Goal: Check status

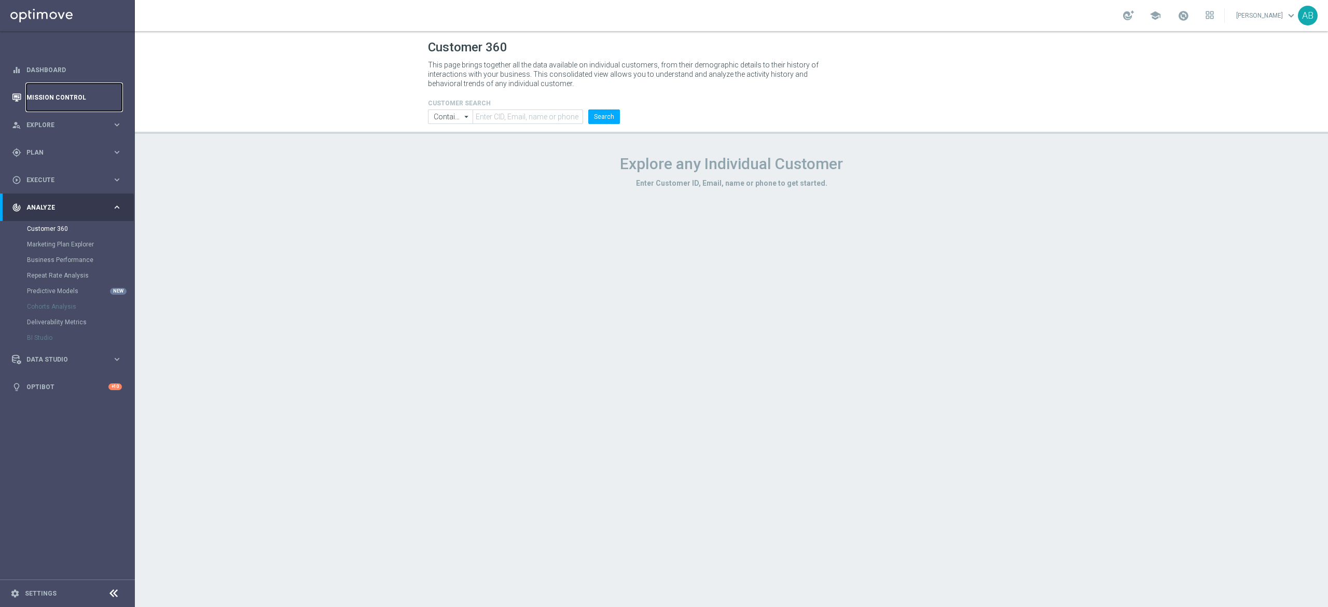
click at [100, 95] on link "Mission Control" at bounding box center [73, 97] width 95 height 27
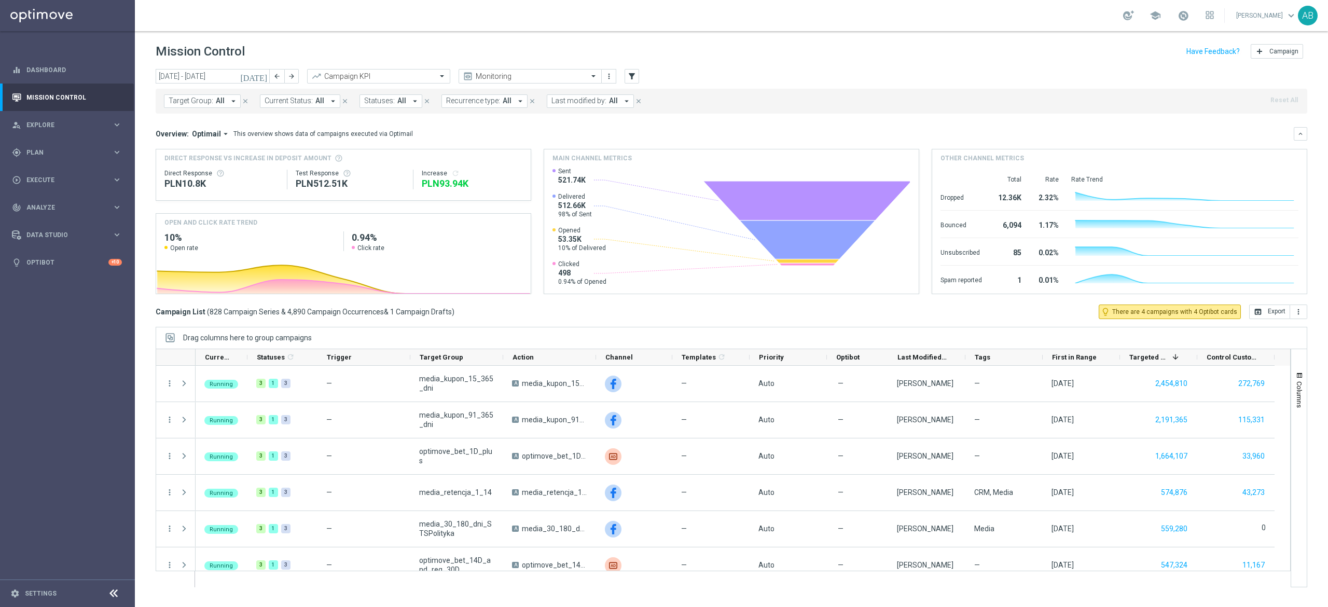
click at [182, 106] on button "Target Group: All arrow_drop_down" at bounding box center [202, 100] width 77 height 13
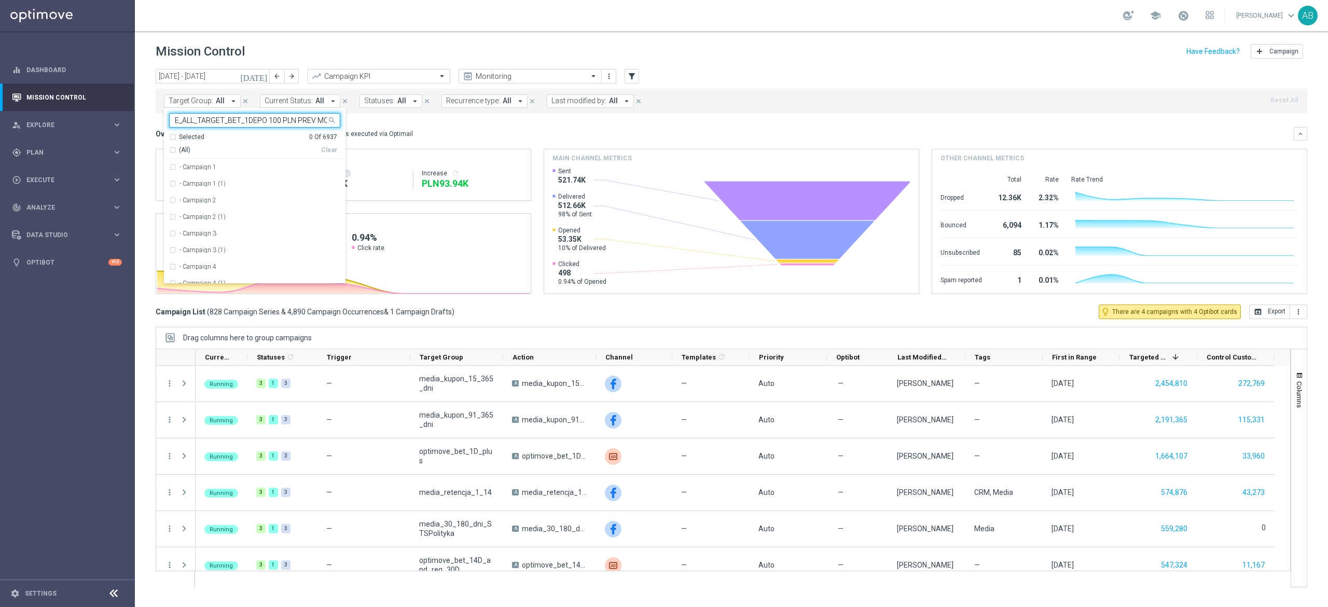
scroll to position [0, 43]
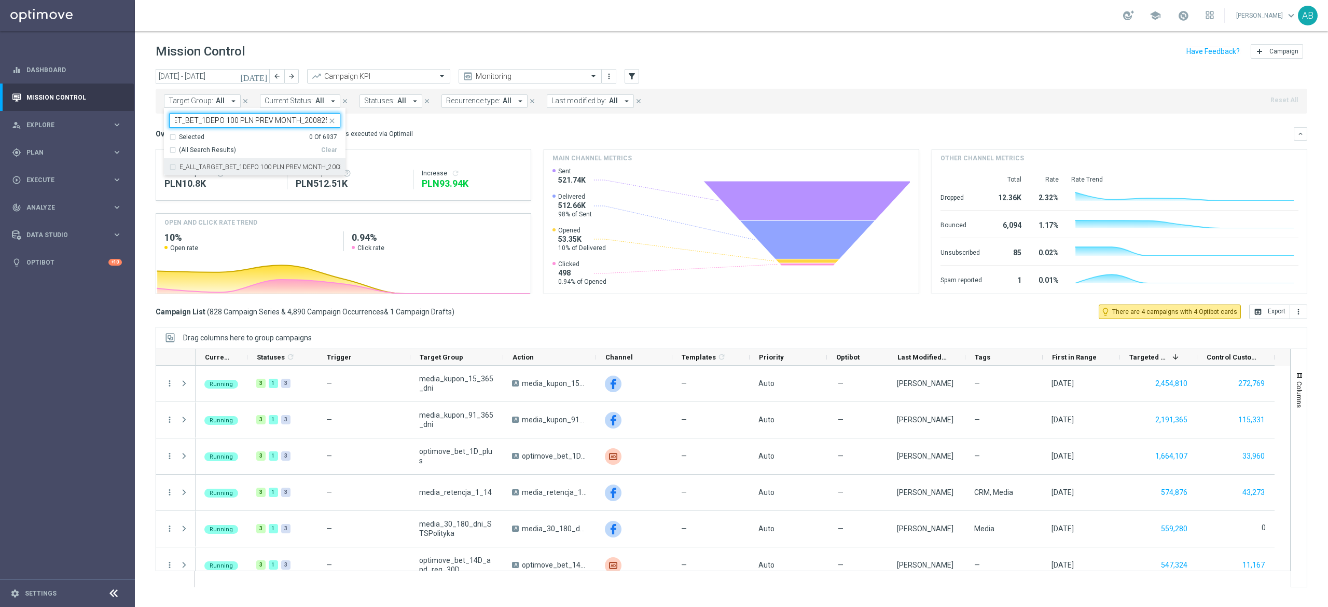
click at [244, 159] on div "E_ALL_TARGET_BET_1DEPO 100 PLN PREV MONTH_200825" at bounding box center [254, 167] width 171 height 17
type input "E_ALL_TARGET_BET_1DEPO 100 PLN PREV MONTH_200825"
click at [485, 133] on div "Overview: Optimail arrow_drop_down This overview shows data of campaigns execut…" at bounding box center [725, 133] width 1138 height 9
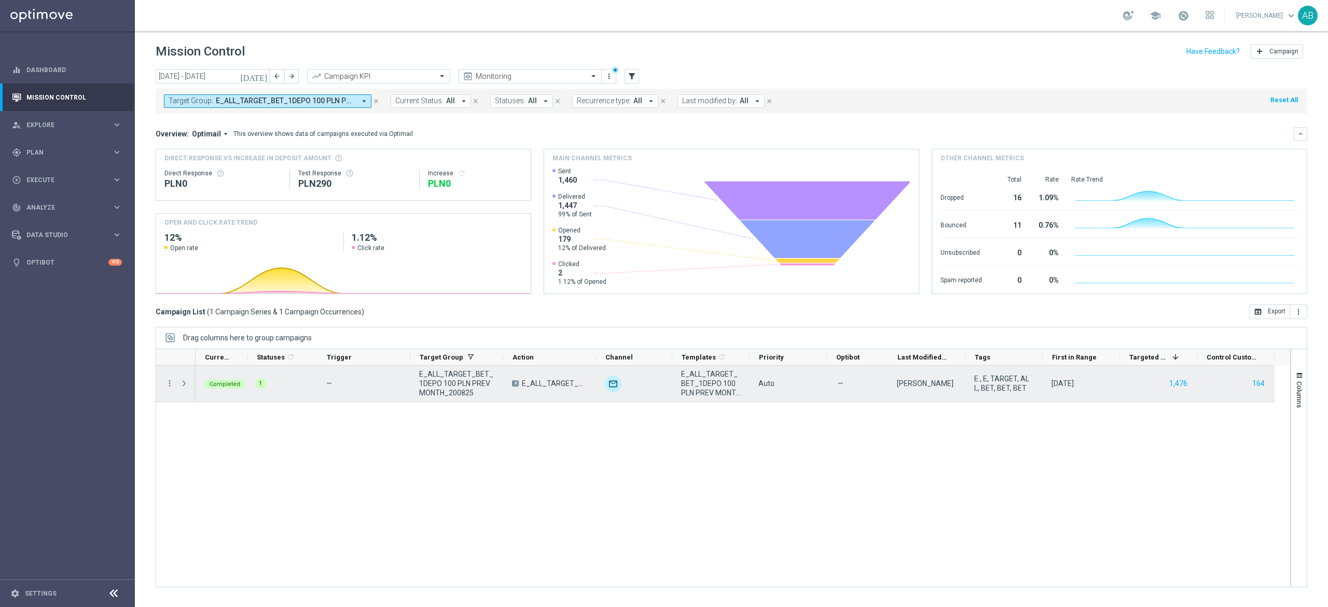
click at [186, 382] on span at bounding box center [184, 383] width 9 height 8
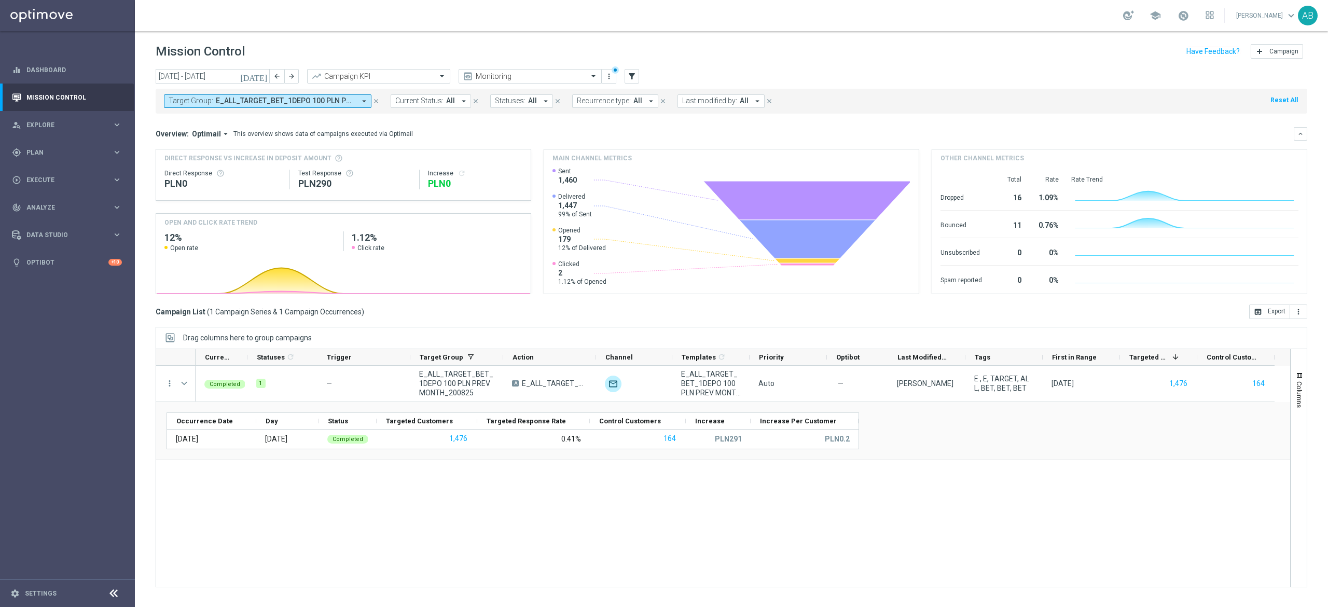
click at [325, 101] on span "E_ALL_TARGET_BET_1DEPO 100 PLN PREV MONTH_200825" at bounding box center [286, 101] width 140 height 9
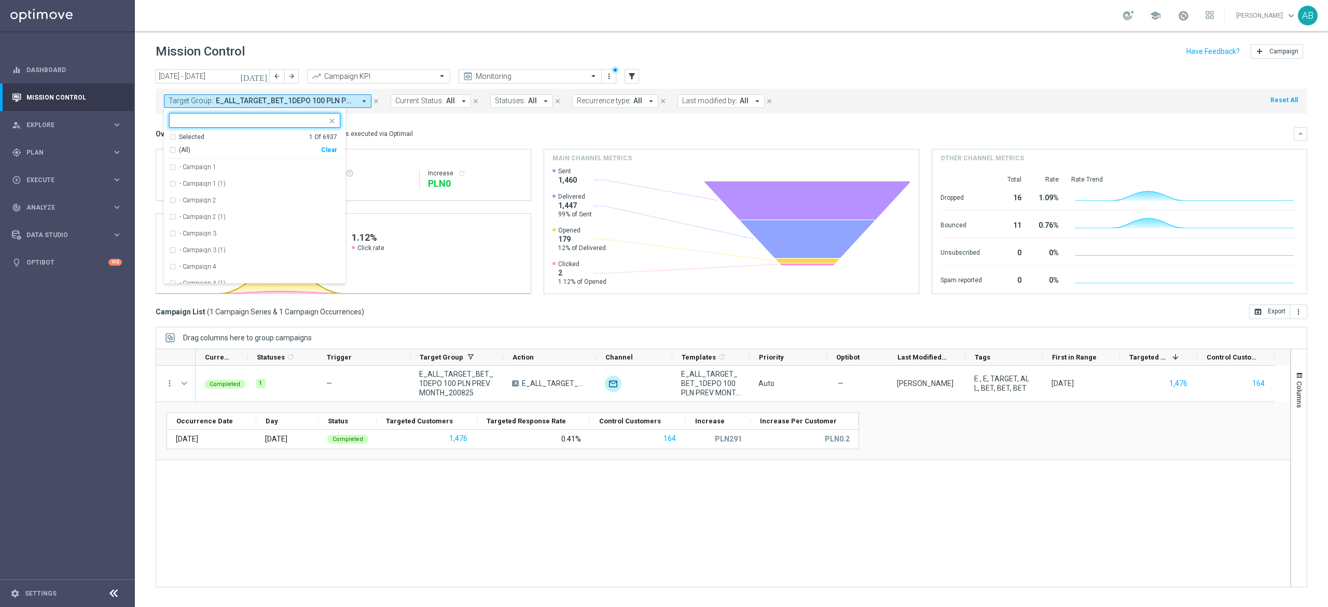
click at [0, 0] on div "Clear" at bounding box center [0, 0] width 0 height 0
click at [324, 123] on input "text" at bounding box center [251, 120] width 152 height 9
paste input "E_ALL_TARGET_BET_2DEPO 200 PLN PREV MONTH_200825"
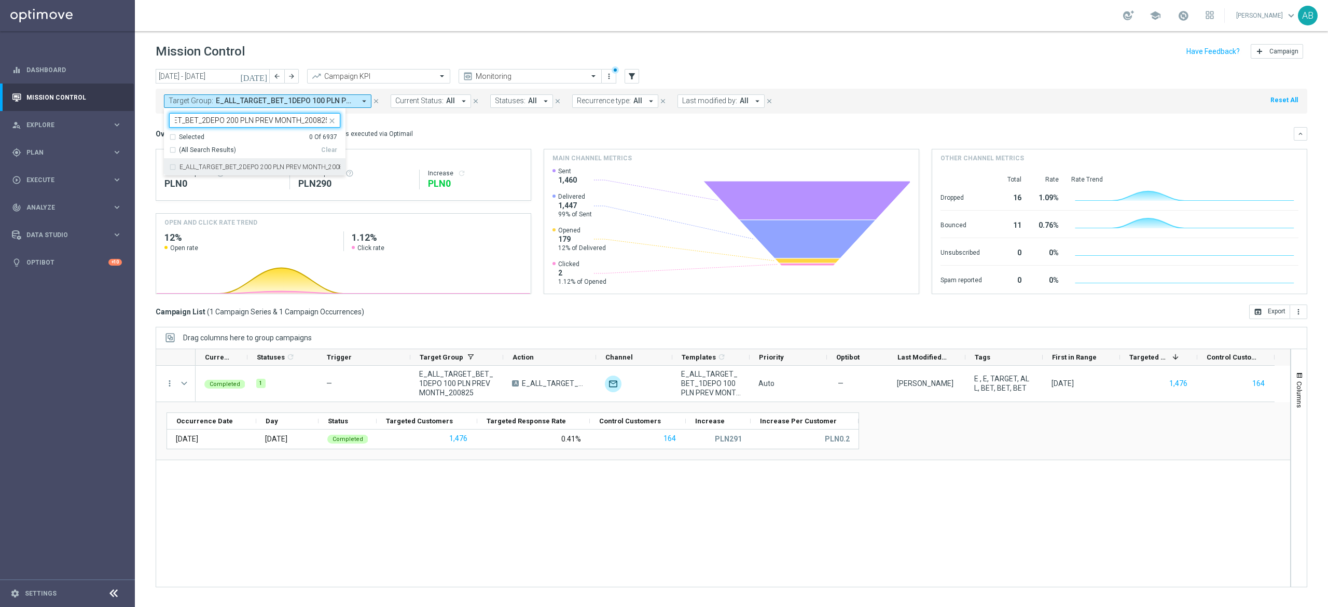
click at [308, 161] on div "E_ALL_TARGET_BET_2DEPO 200 PLN PREV MONTH_200825" at bounding box center [254, 167] width 171 height 17
type input "E_ALL_TARGET_BET_2DEPO 200 PLN PREV MONTH_200825"
click at [466, 132] on div "Overview: Optimail arrow_drop_down This overview shows data of campaigns execut…" at bounding box center [725, 133] width 1138 height 9
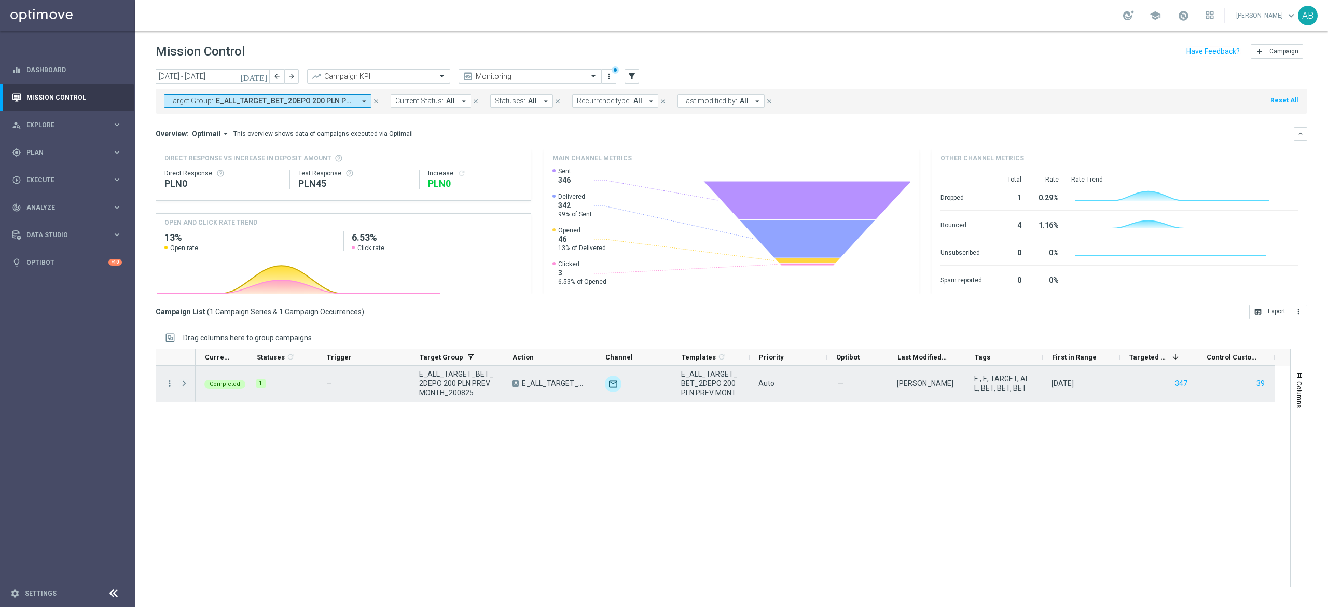
click at [181, 384] on span at bounding box center [184, 383] width 9 height 8
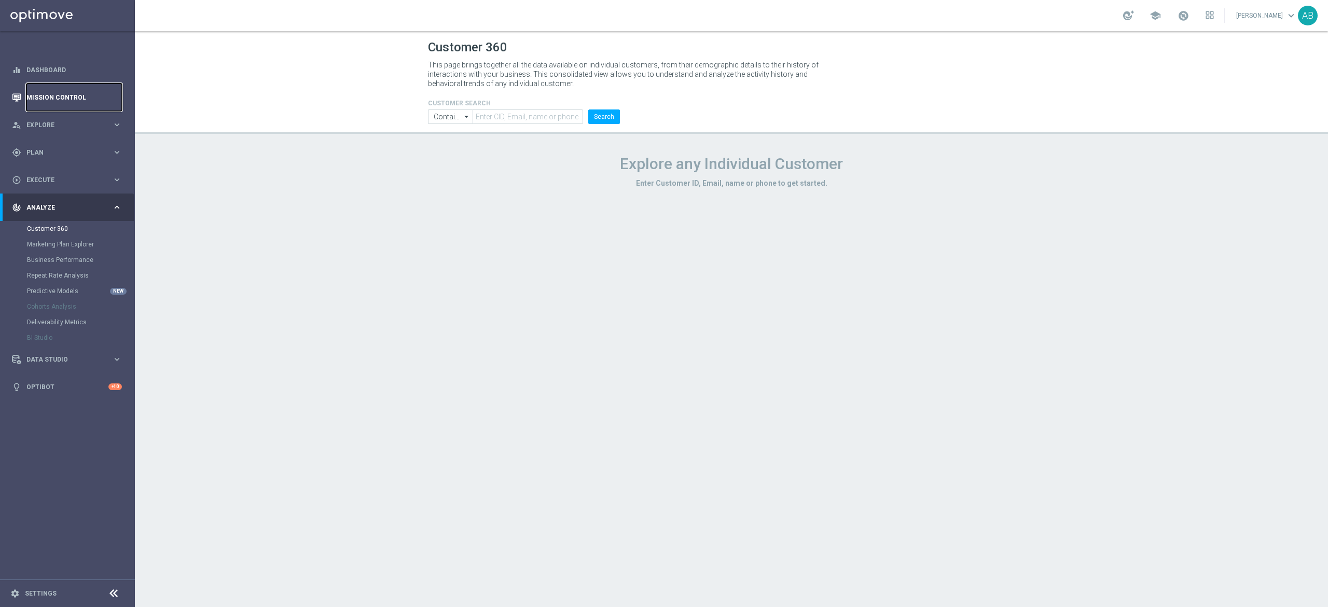
click at [64, 97] on link "Mission Control" at bounding box center [73, 97] width 95 height 27
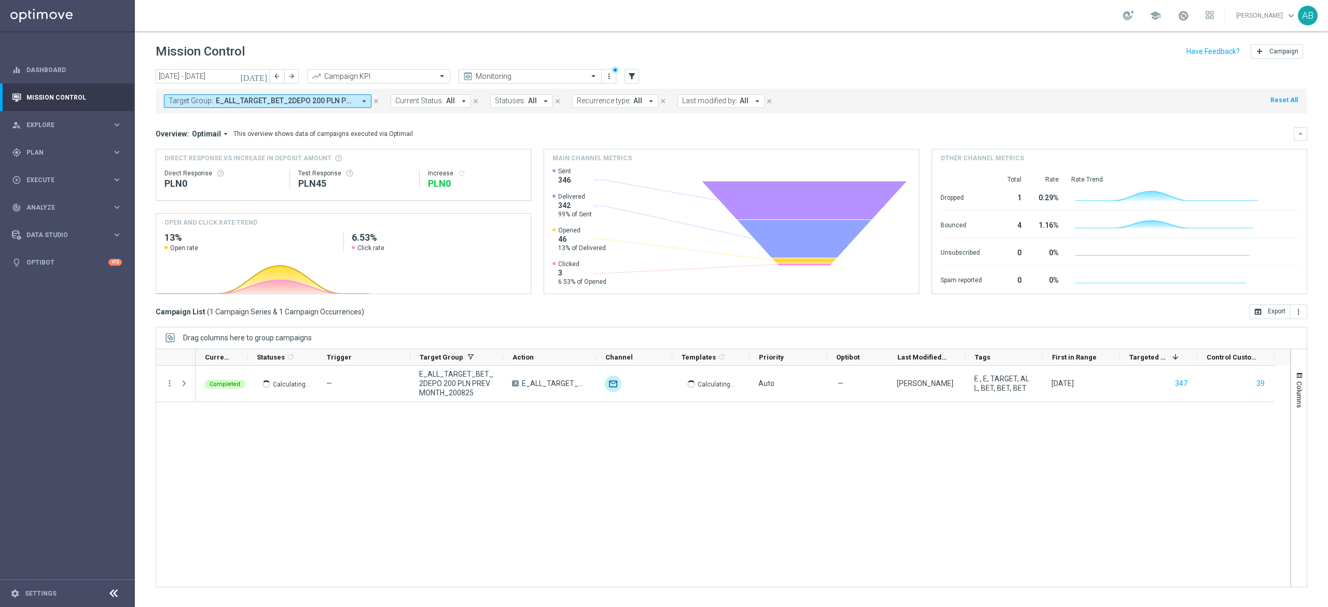
click at [256, 101] on span "E_ALL_TARGET_BET_2DEPO 200 PLN PREV MONTH_200825" at bounding box center [286, 101] width 140 height 9
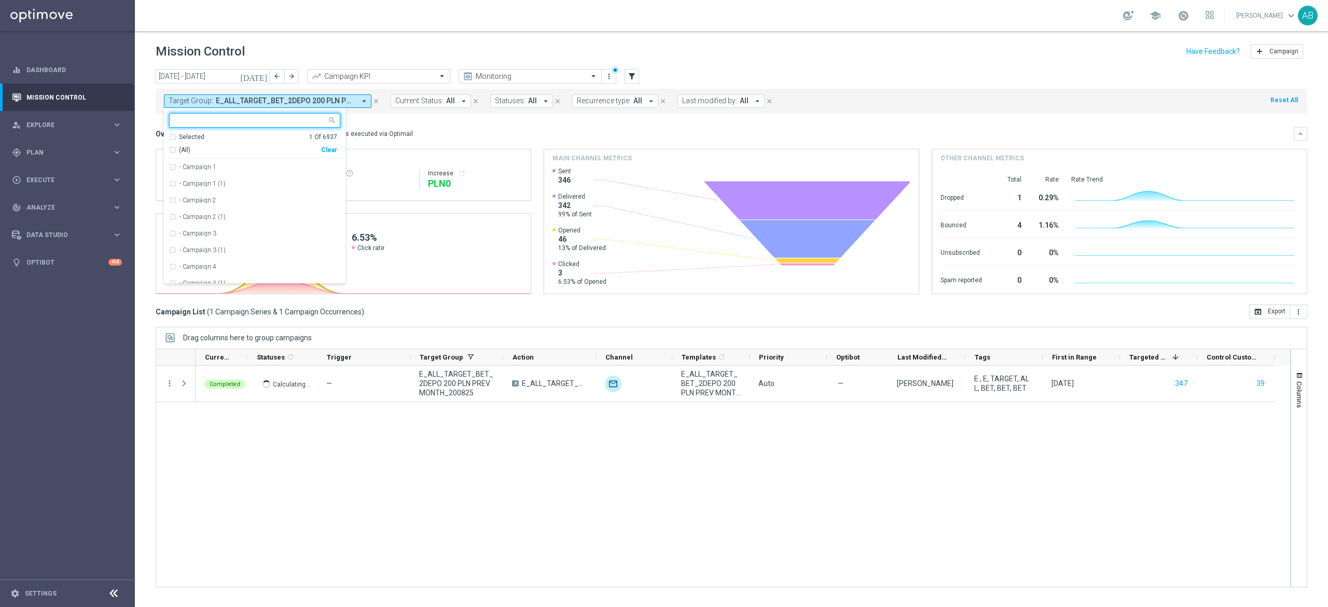
click at [0, 0] on div "Clear" at bounding box center [0, 0] width 0 height 0
click at [306, 119] on input "text" at bounding box center [251, 120] width 152 height 9
paste input "E_ALL_TARGET_ZBR_2DEPO 100 PLN PREV MONTH_080825"
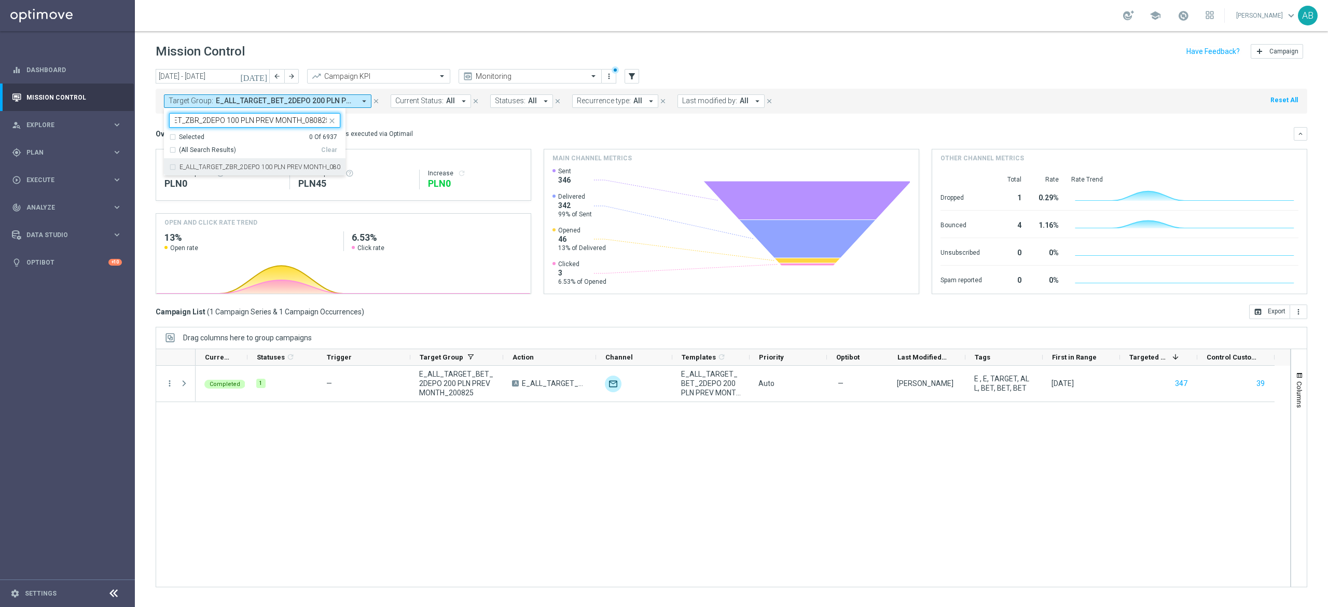
click at [299, 170] on label "E_ALL_TARGET_ZBR_2DEPO 100 PLN PREV MONTH_080825" at bounding box center [260, 167] width 161 height 6
type input "E_ALL_TARGET_ZBR_2DEPO 100 PLN PREV MONTH_080825"
click at [402, 143] on div "Overview: Optimail arrow_drop_down This overview shows data of campaigns execut…" at bounding box center [732, 210] width 1152 height 167
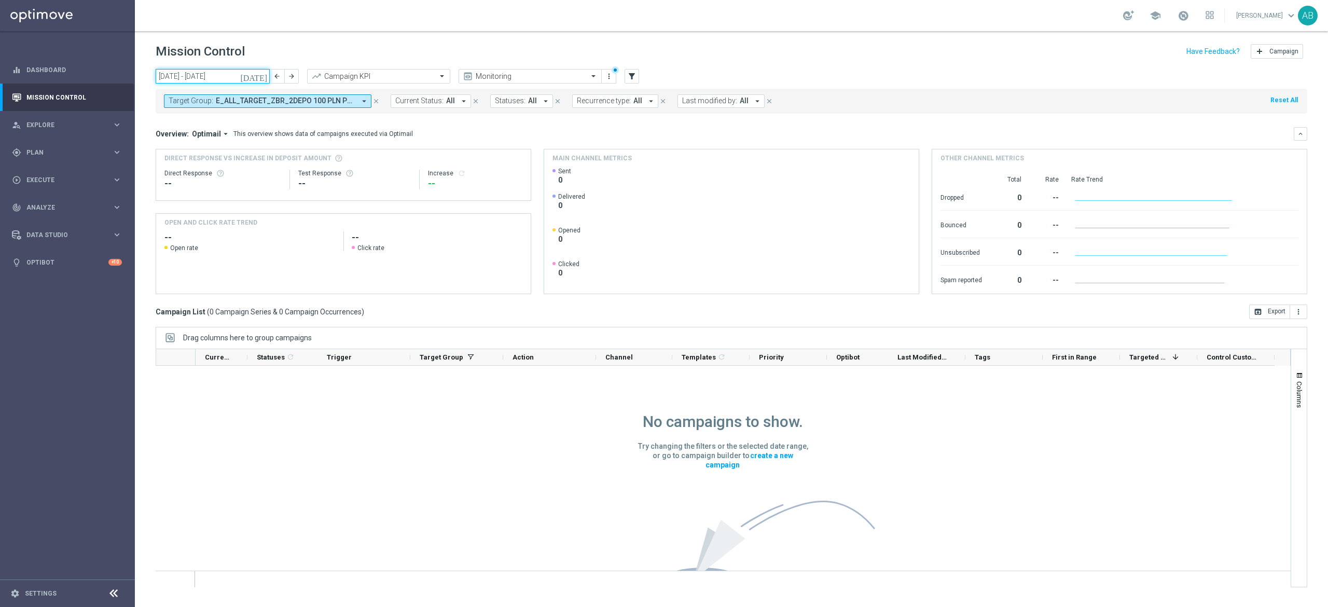
click at [191, 81] on input "[DATE] - [DATE]" at bounding box center [213, 76] width 114 height 15
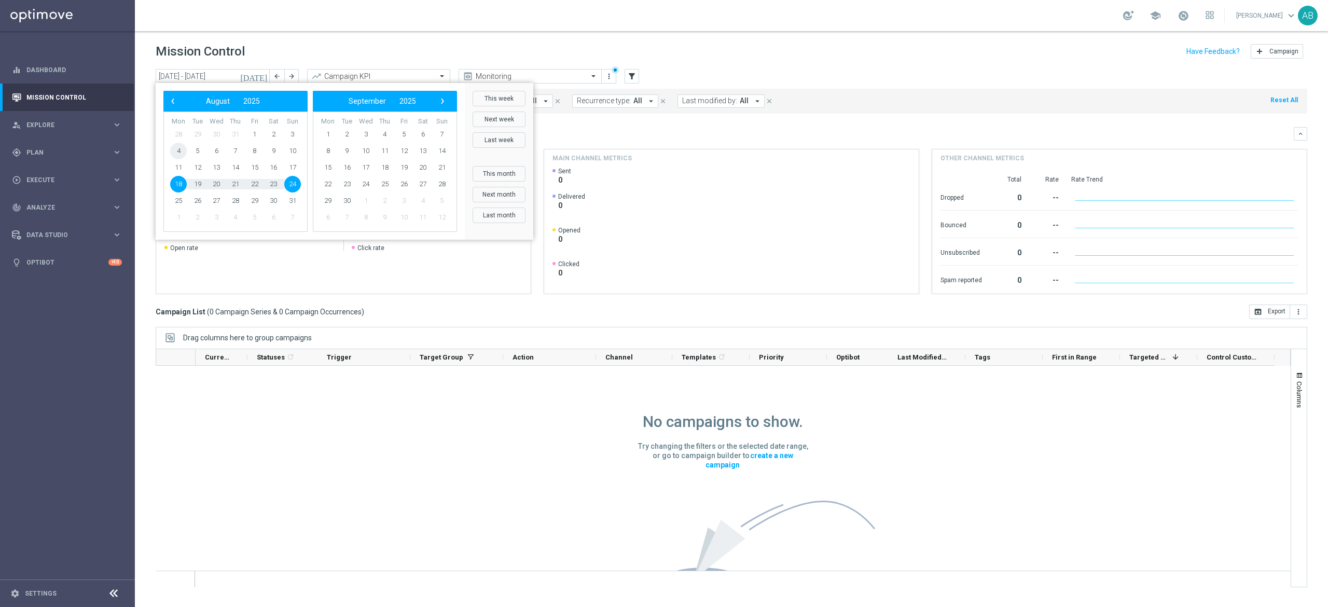
click at [179, 151] on span "4" at bounding box center [178, 151] width 17 height 17
click at [291, 177] on span "24" at bounding box center [292, 184] width 17 height 17
type input "04 Aug 2025 - 24 Aug 2025"
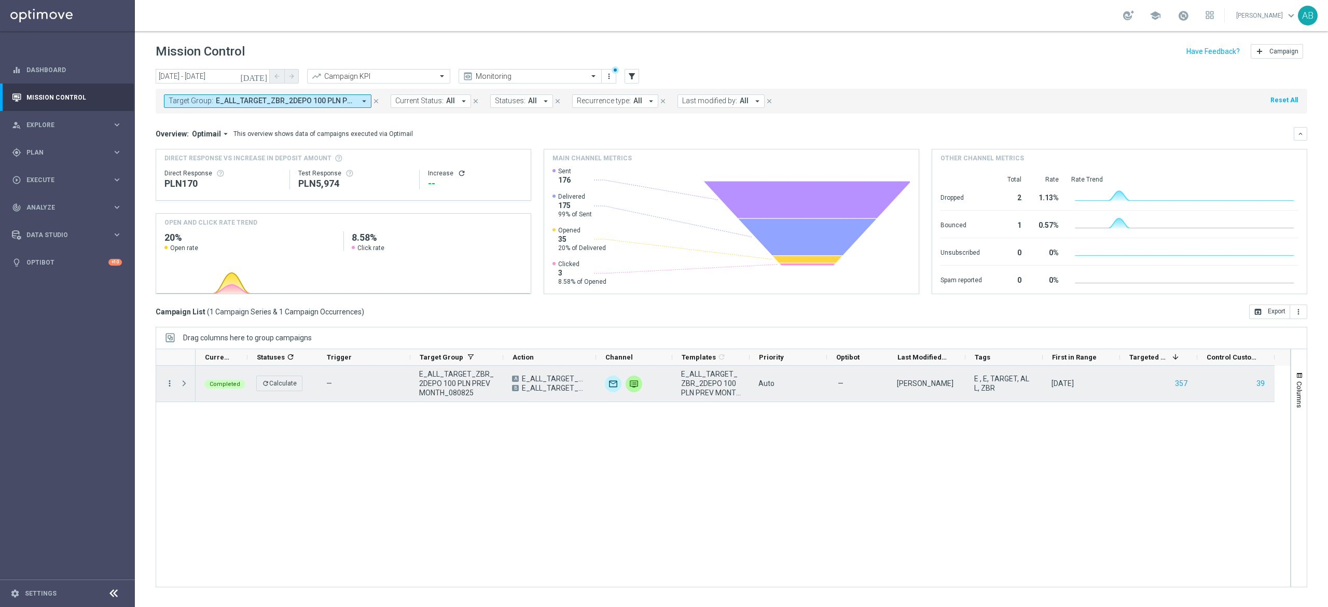
click at [169, 386] on icon "more_vert" at bounding box center [169, 383] width 9 height 9
click at [200, 403] on span "Campaign Metrics" at bounding box center [217, 405] width 54 height 7
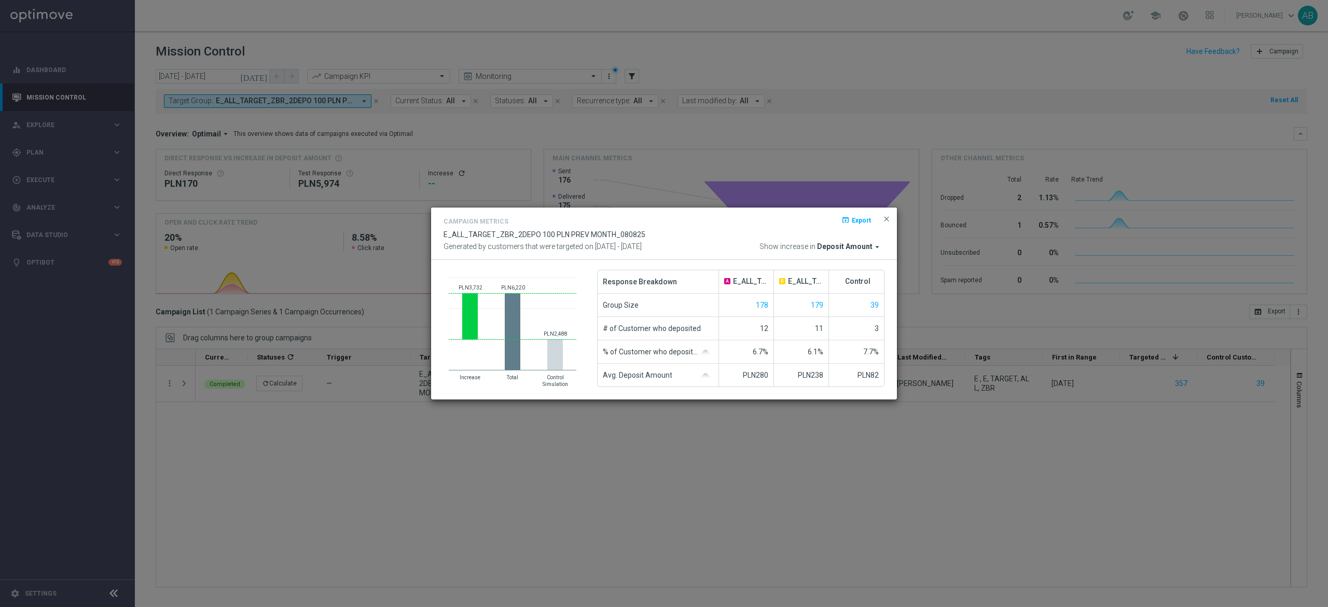
click at [315, 467] on modal-container "Campaign Metrics open_in_browser Export E_ALL_TARGET_ZBR_2DEPO 100 PLN PREV MON…" at bounding box center [664, 303] width 1328 height 607
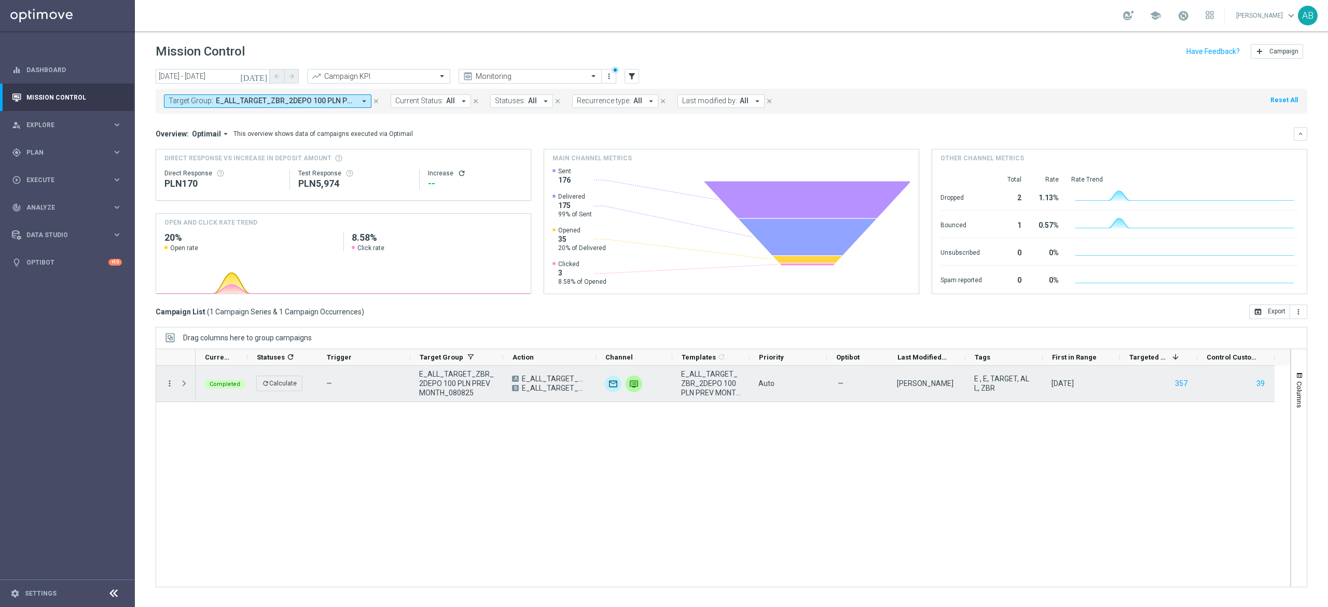
click at [169, 386] on icon "more_vert" at bounding box center [169, 383] width 9 height 9
click at [214, 421] on span "Channel Metrics" at bounding box center [214, 419] width 49 height 7
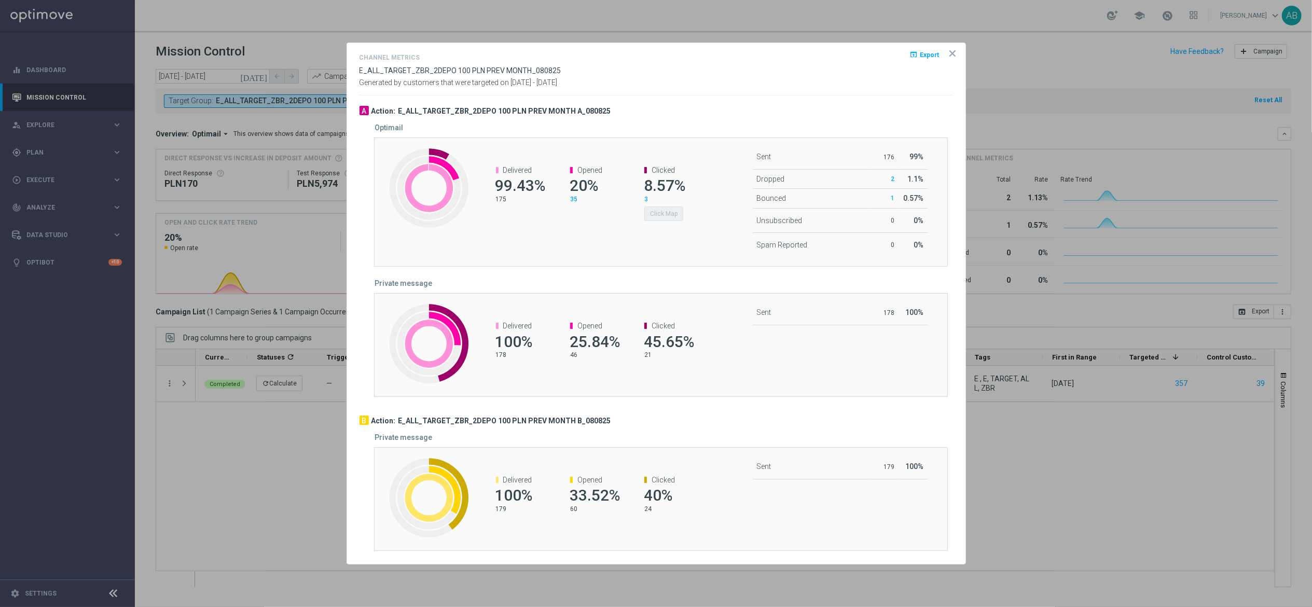
click at [955, 56] on icon "icon" at bounding box center [952, 53] width 10 height 10
